Goal: Task Accomplishment & Management: Use online tool/utility

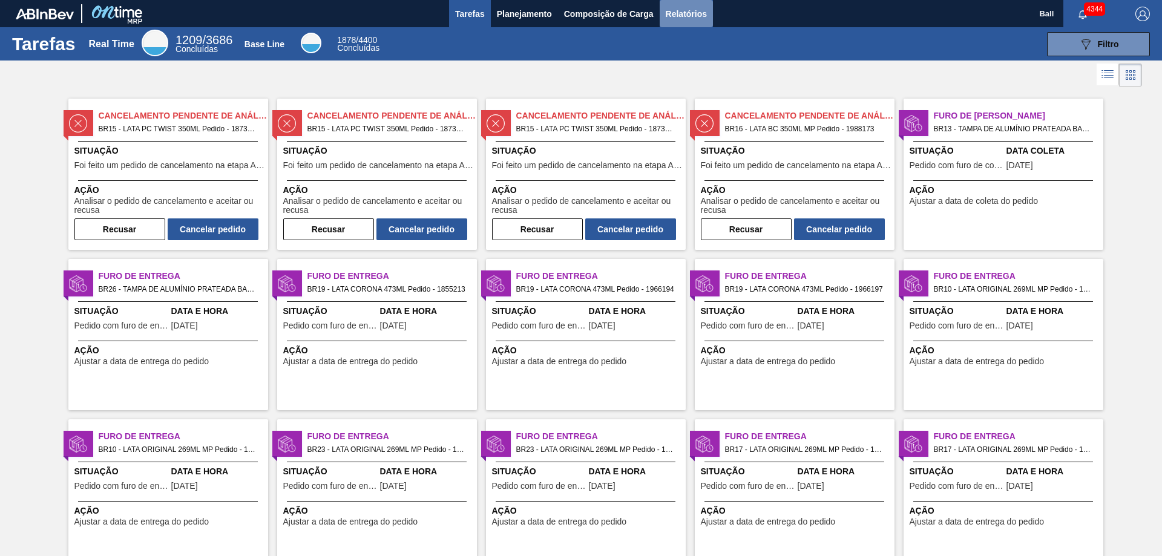
click at [683, 10] on span "Relatórios" at bounding box center [686, 14] width 41 height 15
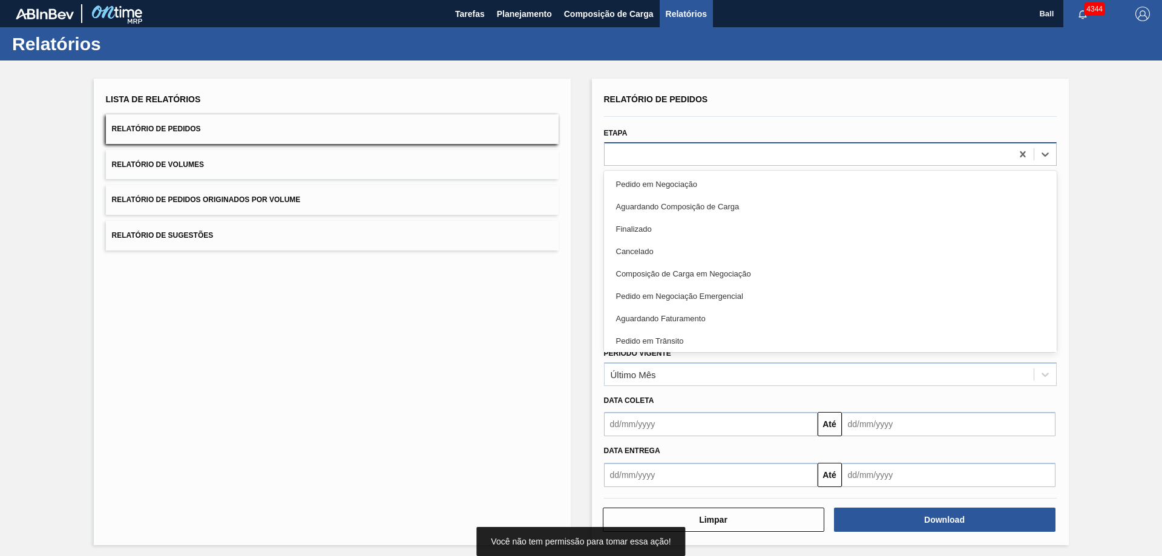
click at [646, 154] on div at bounding box center [808, 154] width 407 height 18
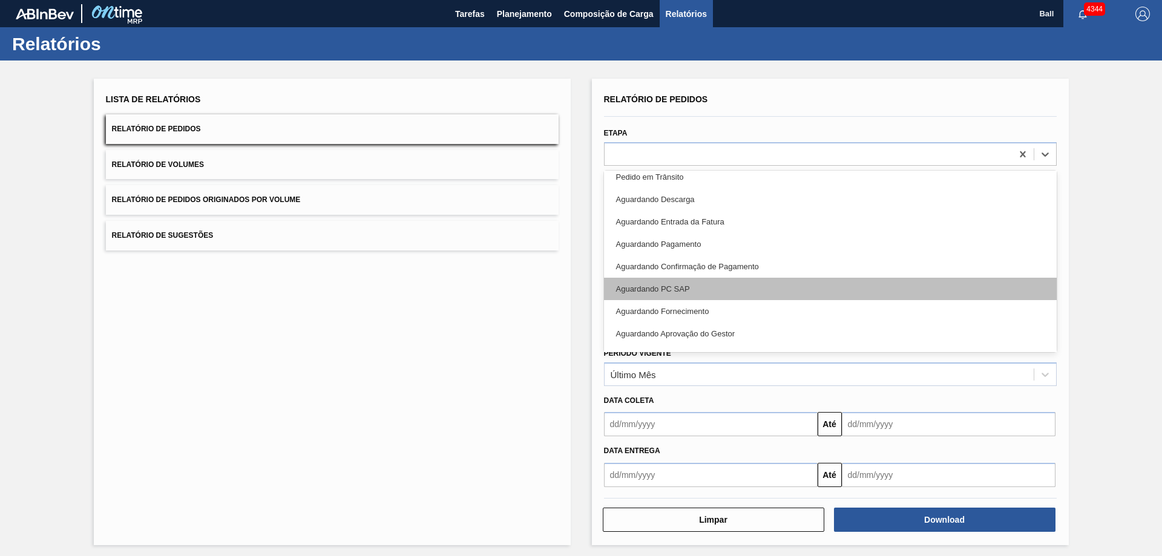
scroll to position [182, 0]
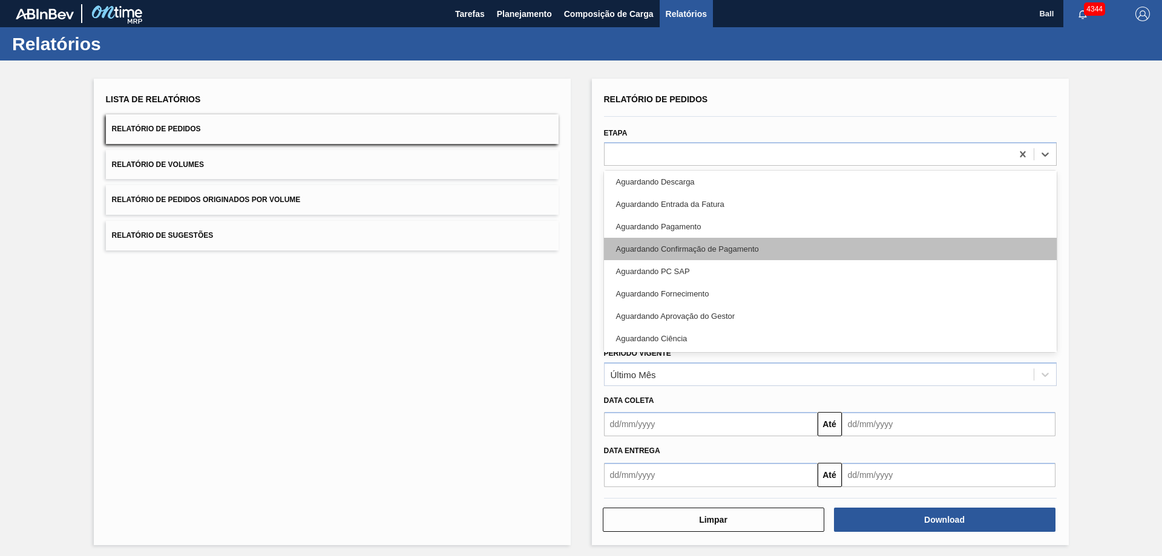
type input "r"
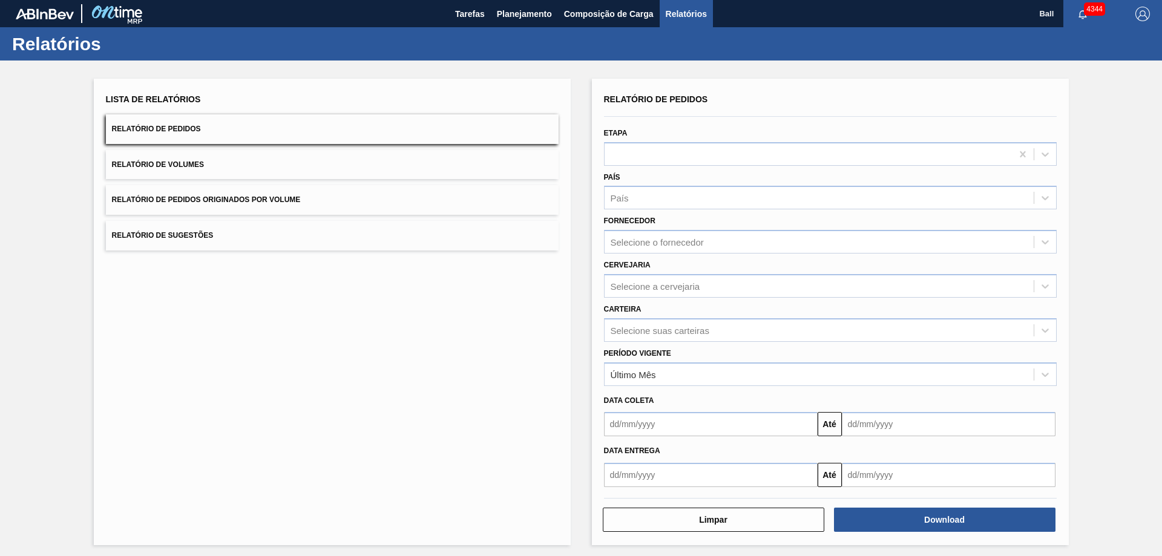
click at [487, 327] on div "Lista de Relatórios Relatório de Pedidos Relatório de Volumes Relatório de Pedi…" at bounding box center [332, 312] width 477 height 467
click at [662, 199] on div "País" at bounding box center [819, 198] width 429 height 18
click at [546, 283] on div "Lista de Relatórios Relatório de Pedidos Relatório de Volumes Relatório de Pedi…" at bounding box center [332, 312] width 477 height 467
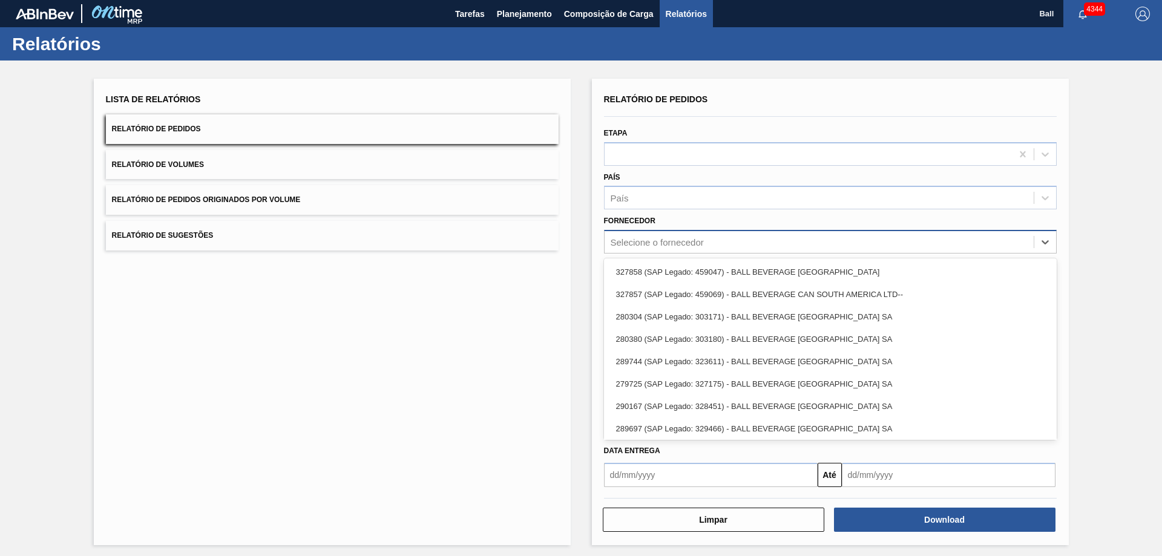
click at [665, 234] on div "Selecione o fornecedor" at bounding box center [819, 243] width 429 height 18
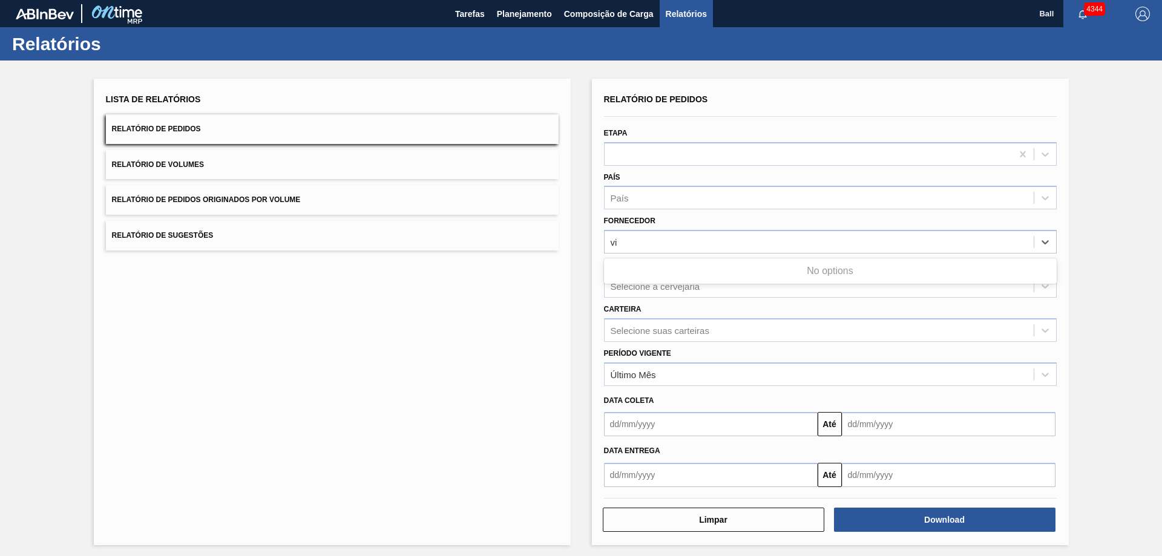
type input "v"
click at [568, 299] on div "Lista de Relatórios Relatório de Pedidos Relatório de Volumes Relatório de Pedi…" at bounding box center [332, 312] width 477 height 467
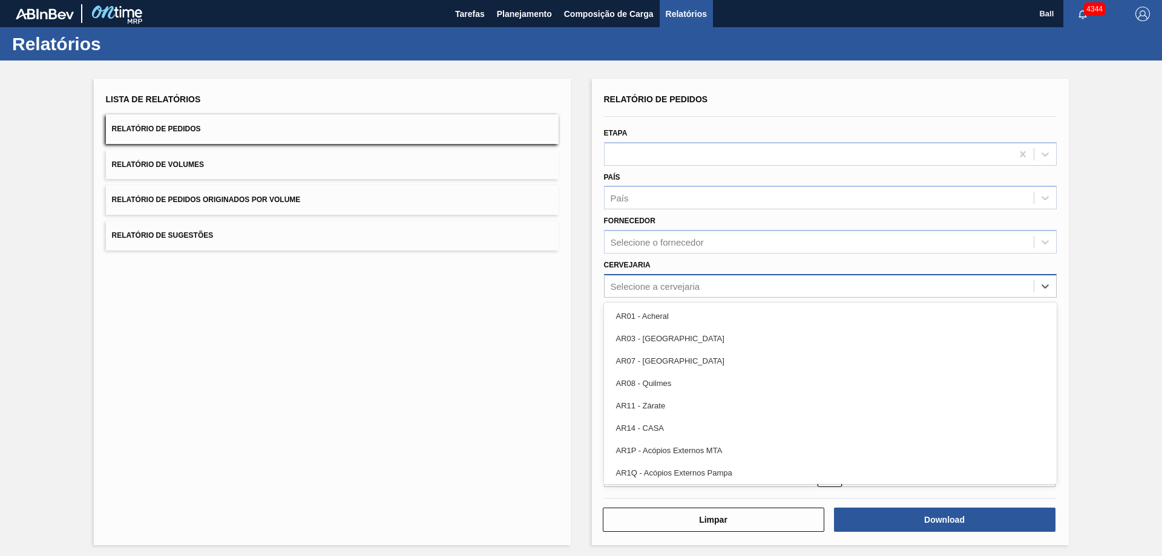
click at [665, 281] on div "Selecione a cervejaria" at bounding box center [656, 286] width 90 height 10
type input "via"
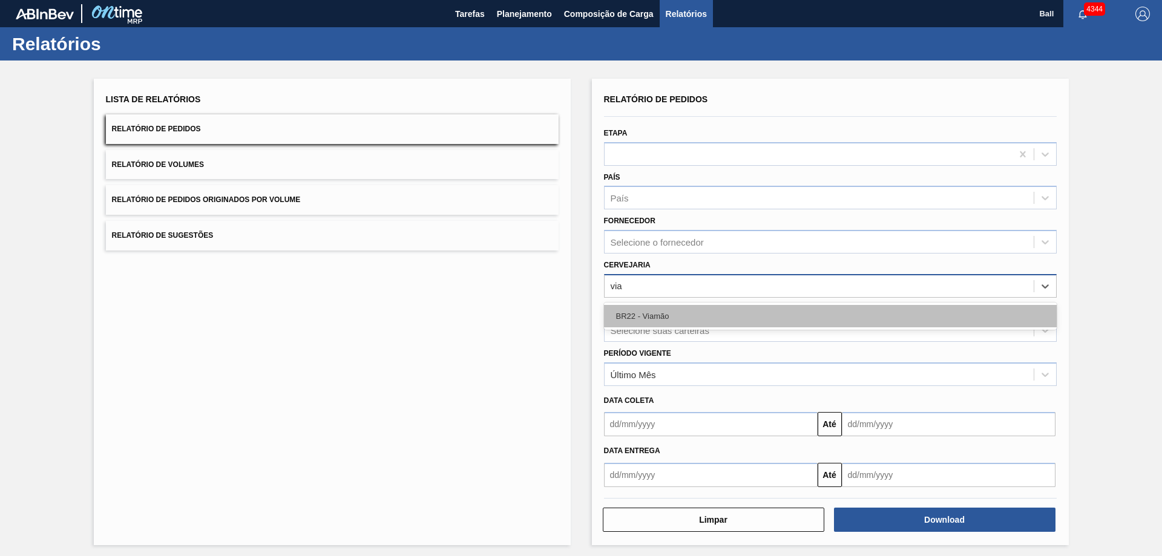
click at [674, 308] on div "BR22 - Viamão" at bounding box center [830, 316] width 453 height 22
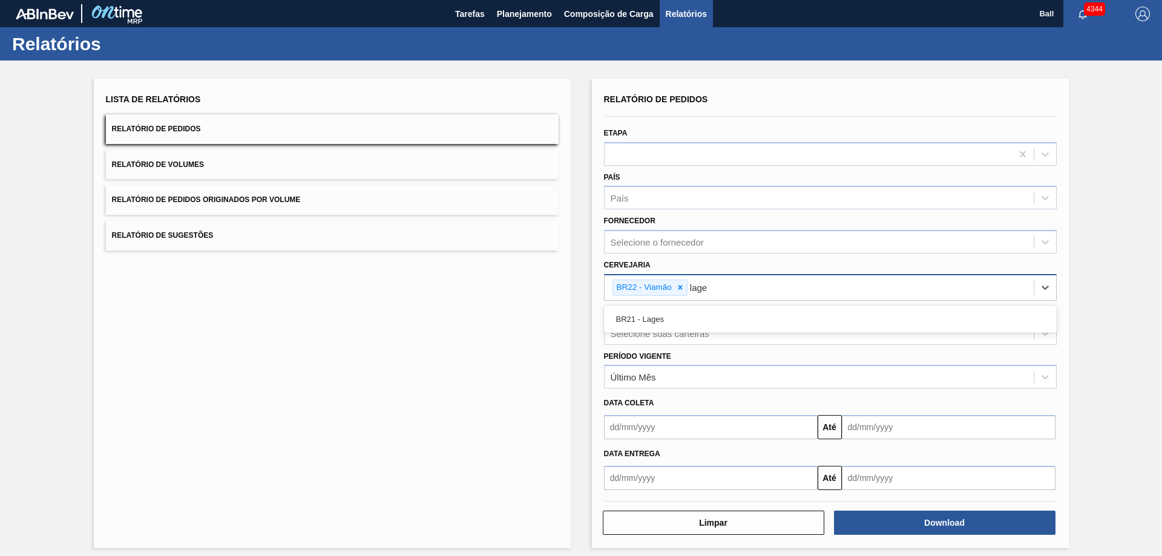
type input "lages"
click at [674, 308] on div "BR21 - Lages" at bounding box center [830, 319] width 453 height 22
type input "agu"
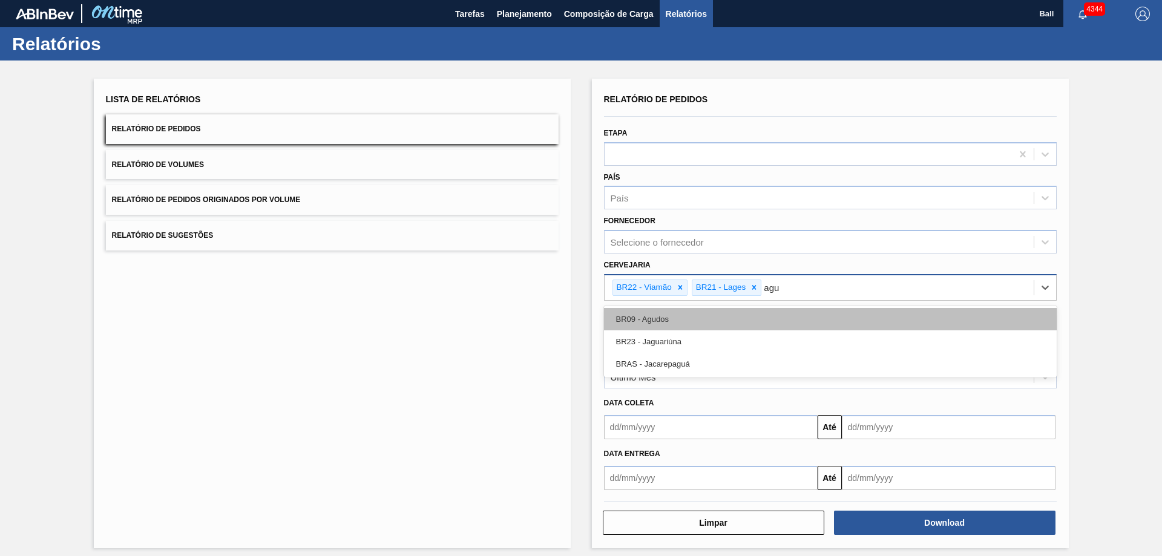
click at [669, 318] on div "BR09 - Agudos" at bounding box center [830, 319] width 453 height 22
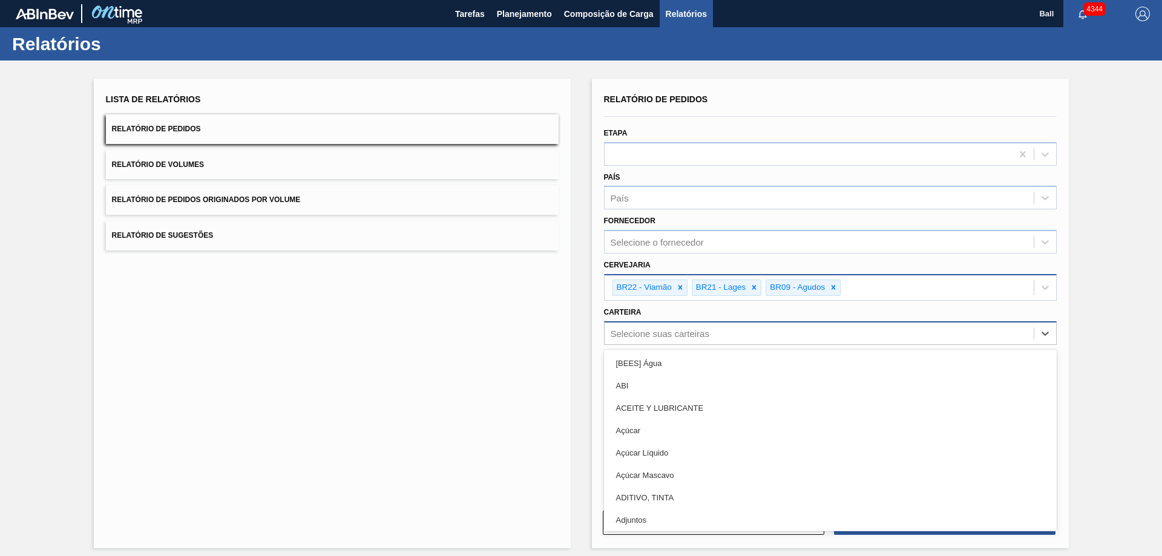
click at [613, 332] on div "Selecione suas carteiras" at bounding box center [660, 333] width 99 height 10
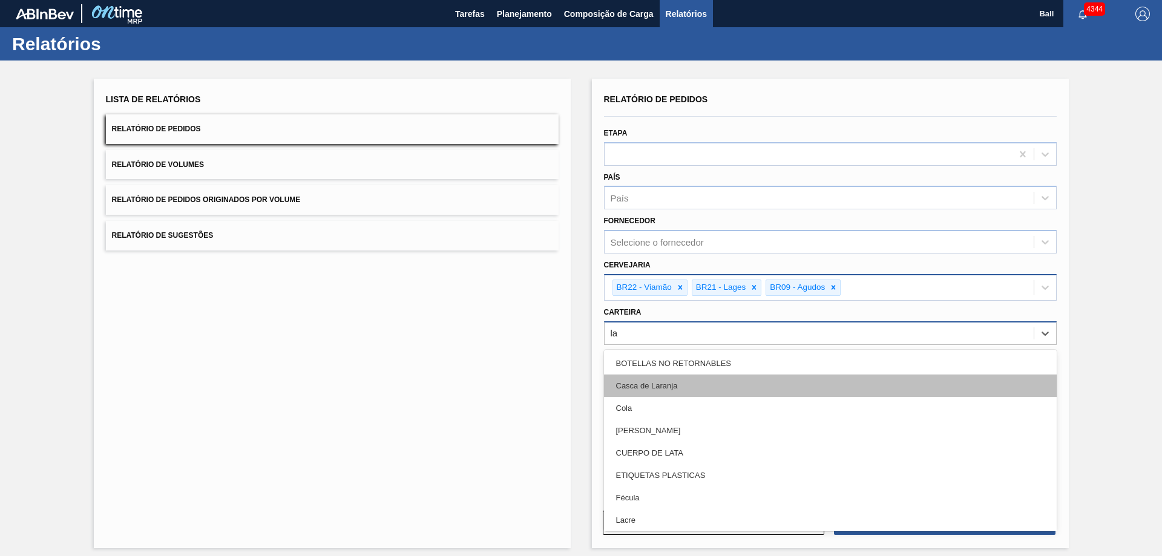
type input "lat"
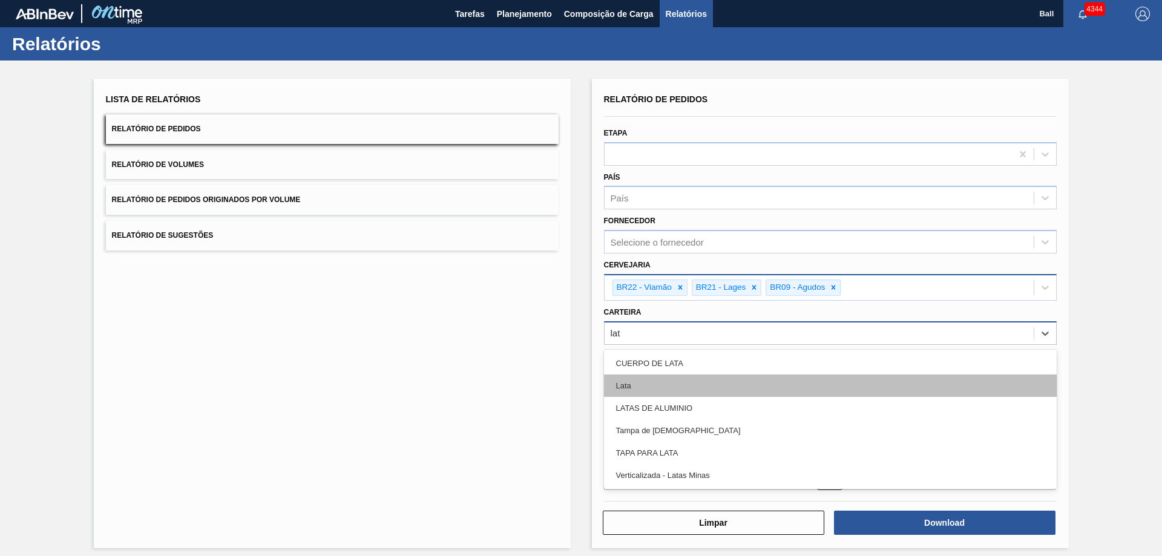
click at [660, 383] on div "Lata" at bounding box center [830, 386] width 453 height 22
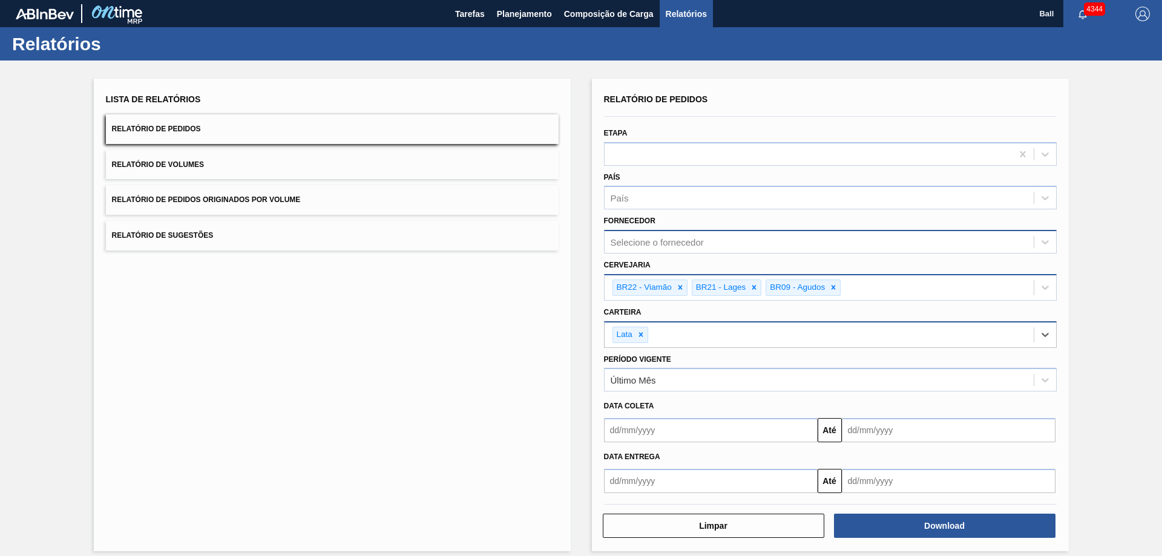
click at [649, 244] on div "Selecione o fornecedor" at bounding box center [657, 242] width 93 height 10
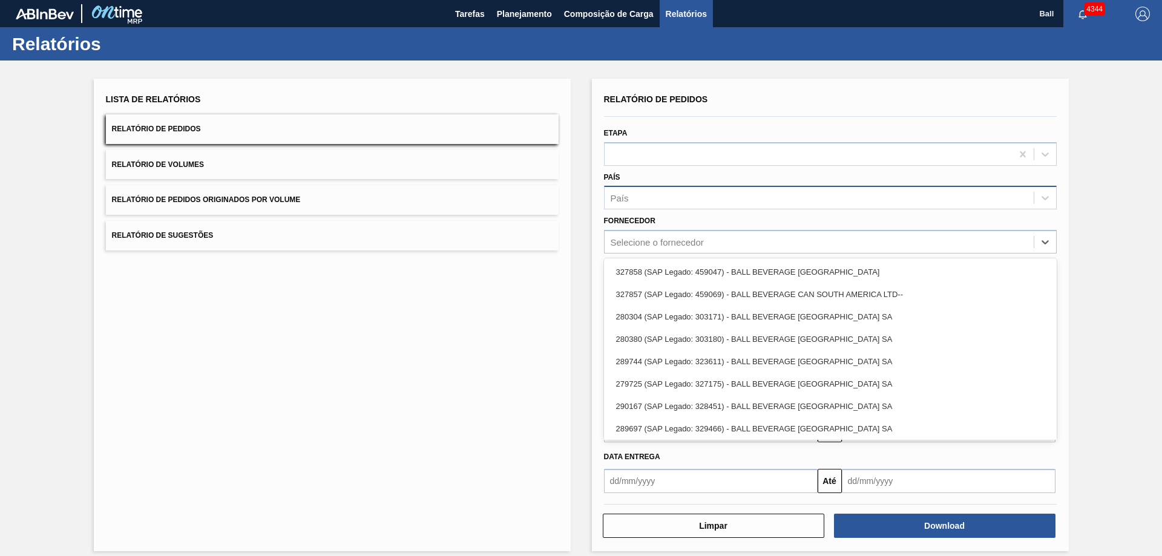
click at [647, 207] on div "País" at bounding box center [830, 198] width 453 height 24
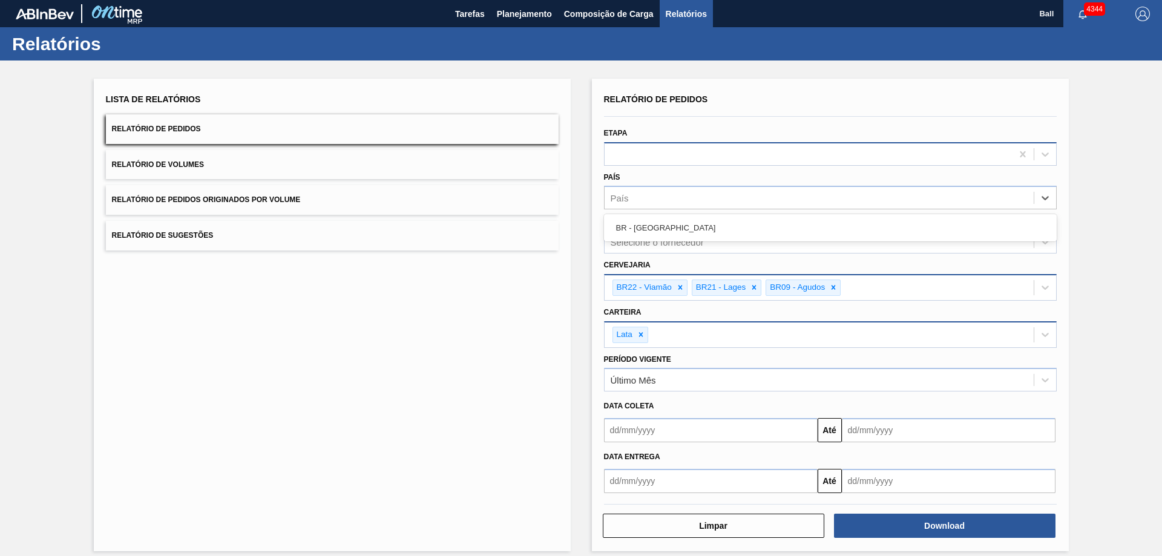
click at [640, 152] on div at bounding box center [808, 154] width 407 height 18
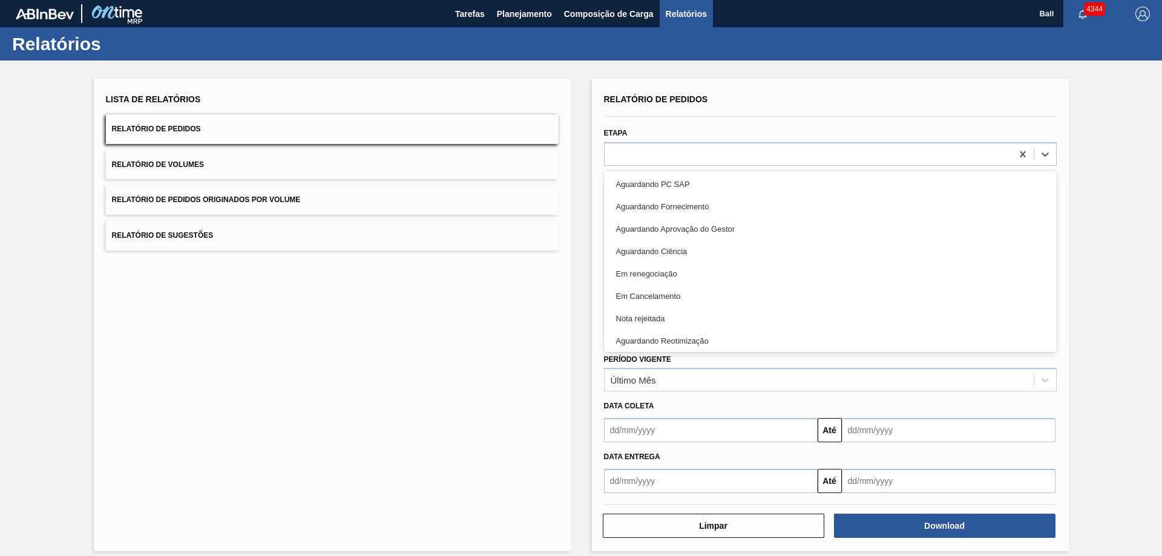
scroll to position [271, 0]
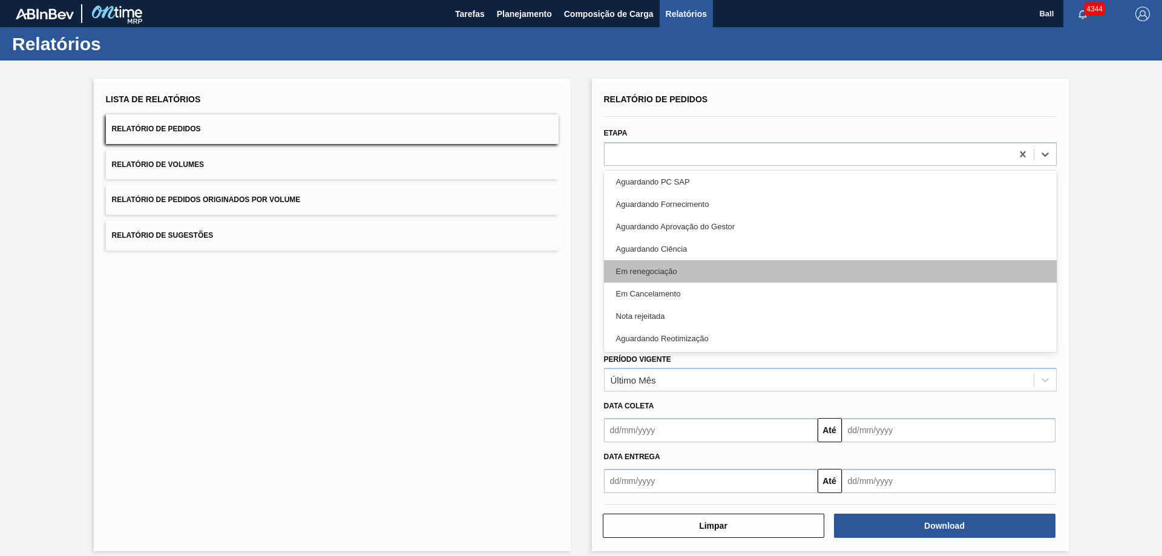
click at [662, 261] on div "Em renegociação" at bounding box center [830, 271] width 453 height 22
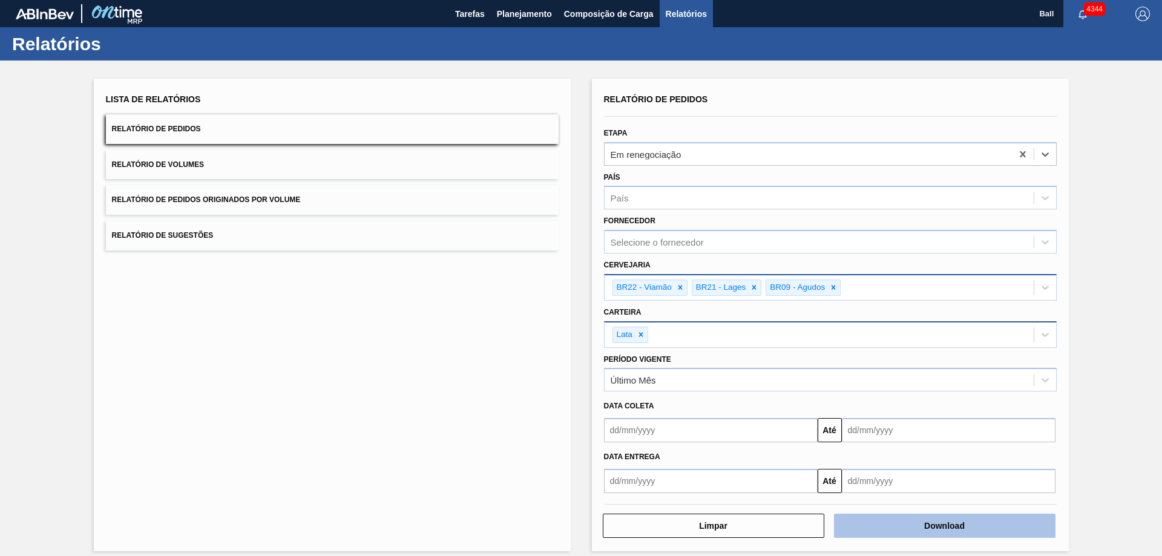
scroll to position [10, 0]
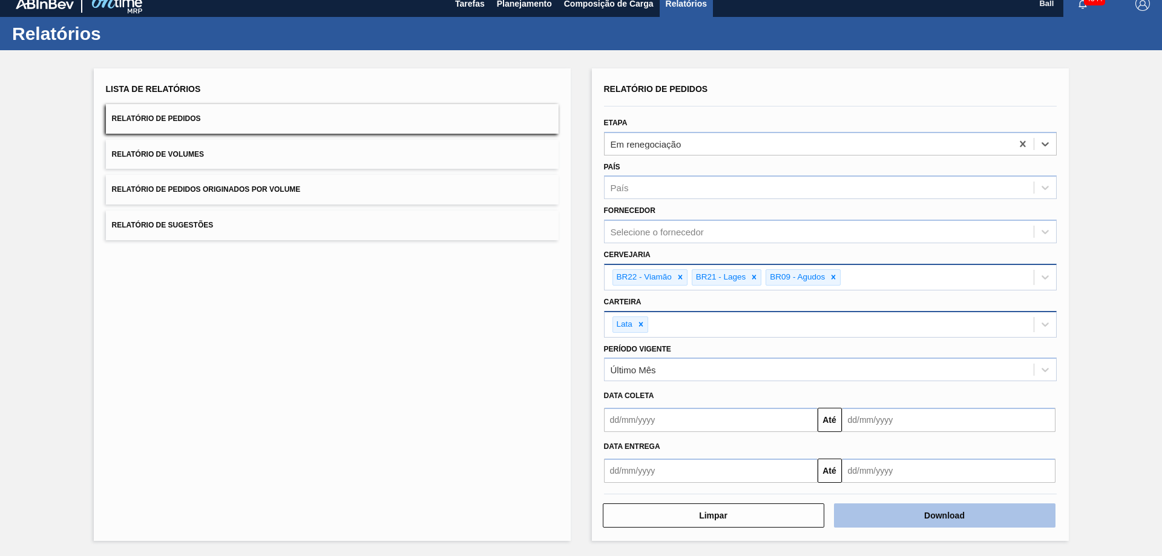
click at [900, 514] on button "Download" at bounding box center [945, 516] width 222 height 24
